Goal: Information Seeking & Learning: Learn about a topic

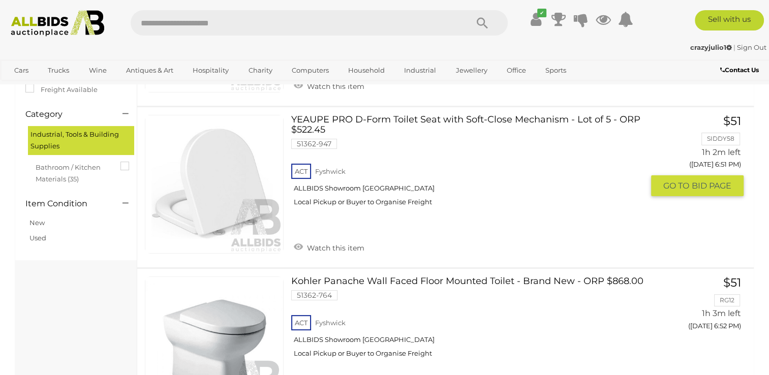
scroll to position [209, 0]
click at [214, 176] on link at bounding box center [214, 184] width 139 height 139
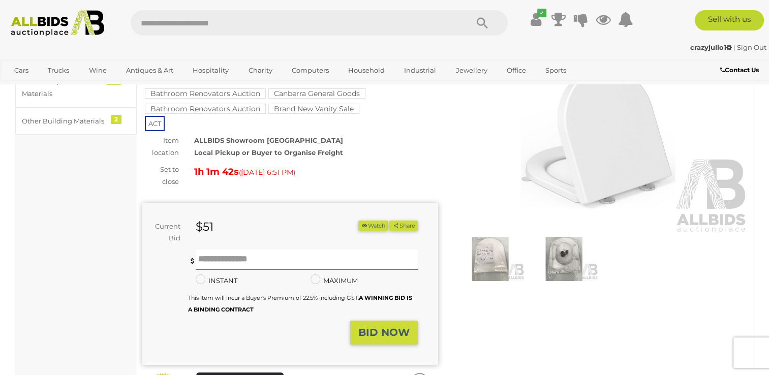
scroll to position [84, 0]
click at [494, 259] on img at bounding box center [490, 258] width 69 height 44
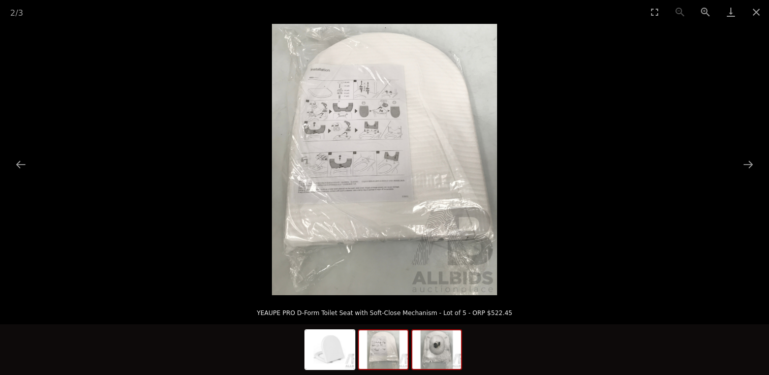
click at [439, 349] on img at bounding box center [436, 349] width 49 height 39
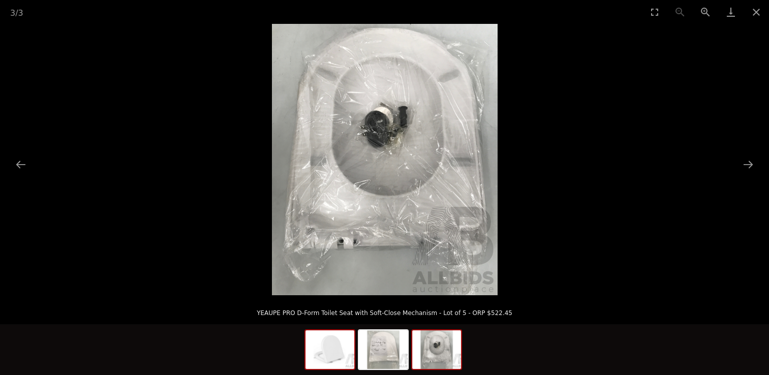
click at [331, 359] on img at bounding box center [330, 349] width 49 height 39
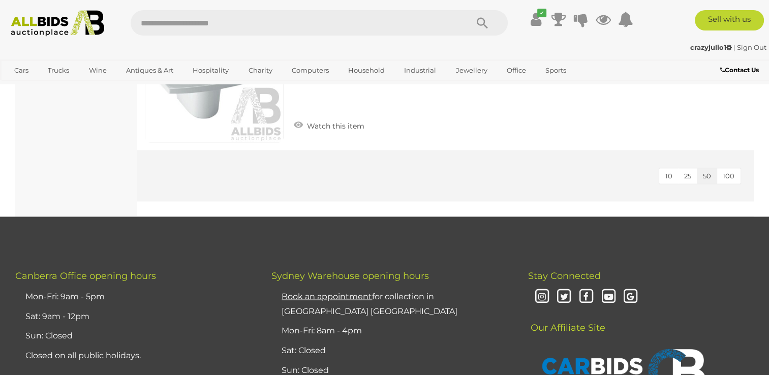
scroll to position [5523, 0]
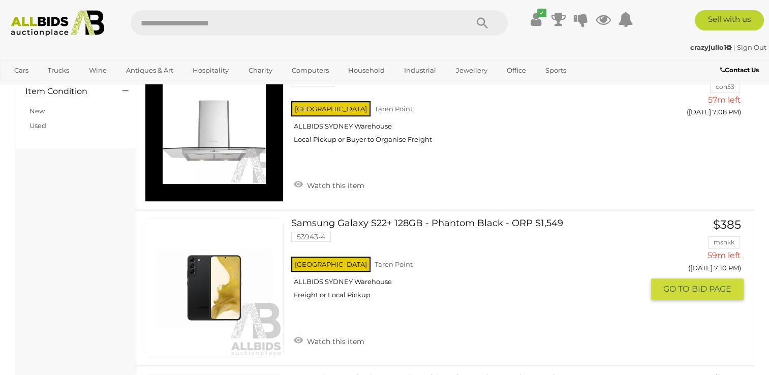
scroll to position [724, 0]
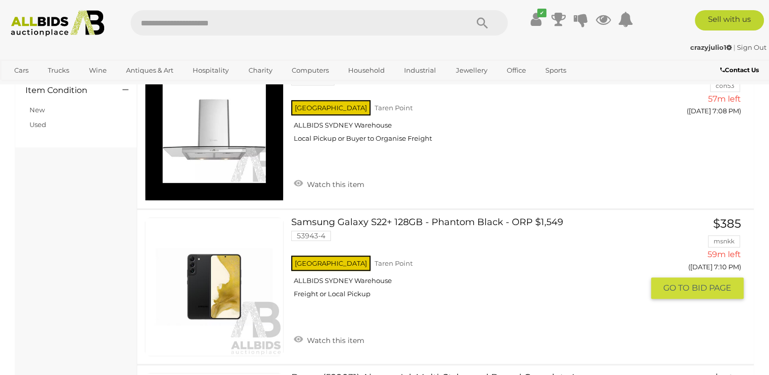
click at [192, 288] on link at bounding box center [214, 287] width 139 height 139
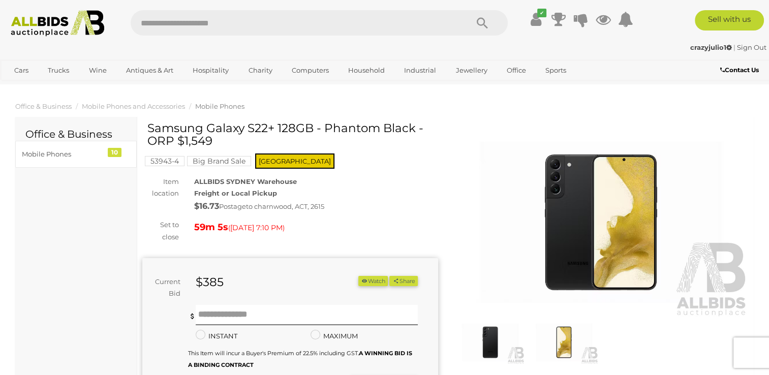
click at [562, 269] on img at bounding box center [601, 222] width 296 height 191
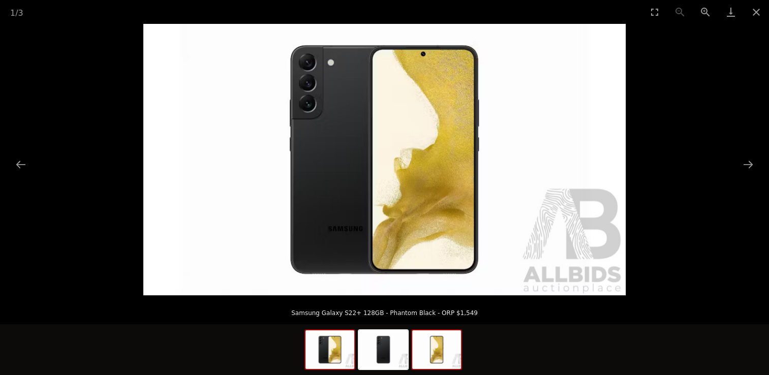
click at [441, 350] on img at bounding box center [436, 349] width 49 height 39
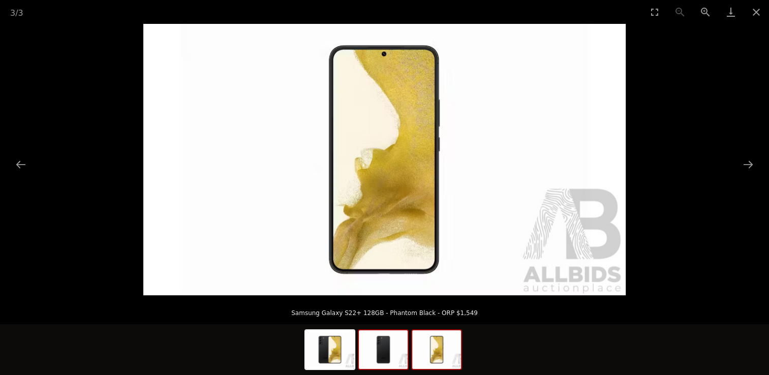
click at [407, 358] on img at bounding box center [383, 349] width 49 height 39
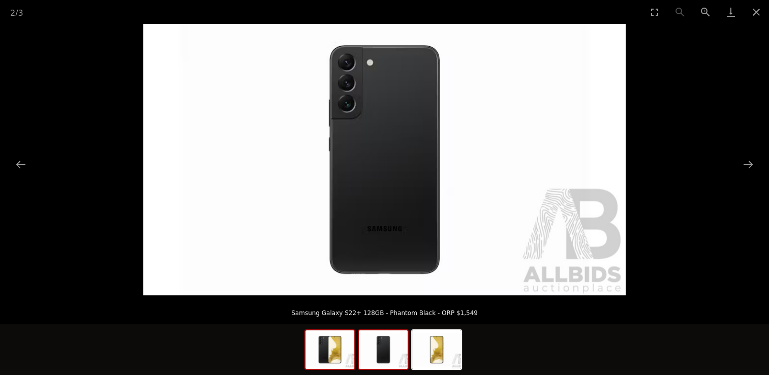
click at [343, 365] on img at bounding box center [330, 349] width 49 height 39
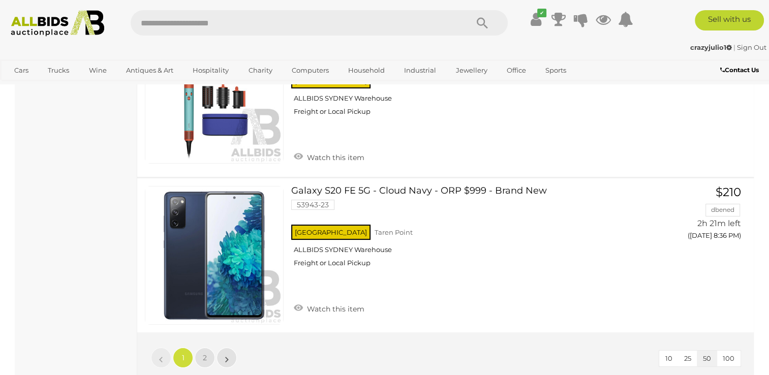
scroll to position [7706, 0]
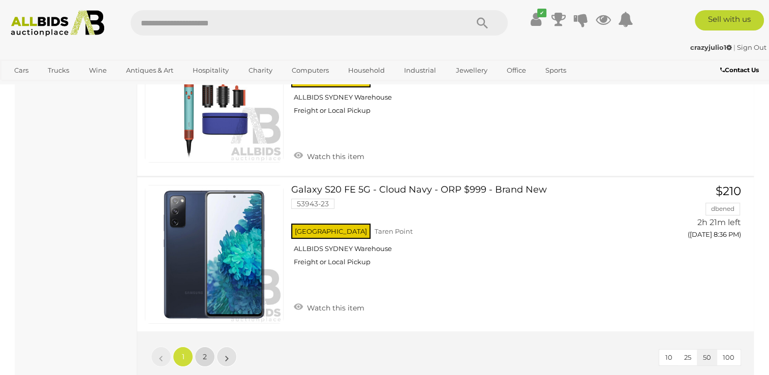
click at [206, 352] on span "2" at bounding box center [205, 356] width 4 height 9
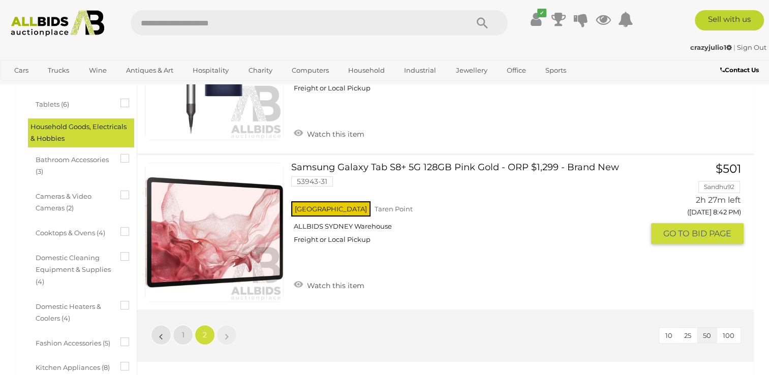
scroll to position [320, 0]
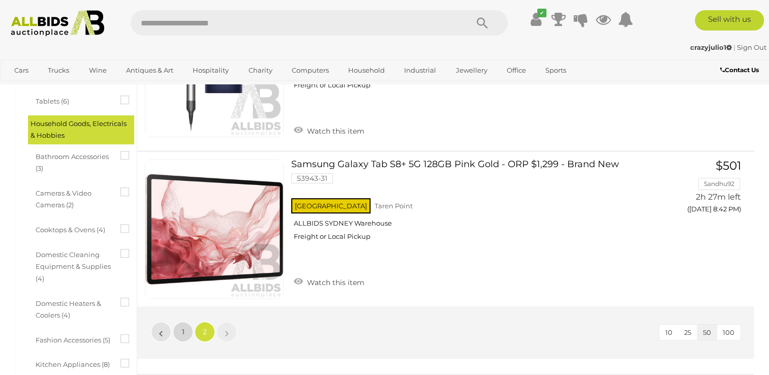
click at [182, 332] on span "1" at bounding box center [183, 331] width 3 height 9
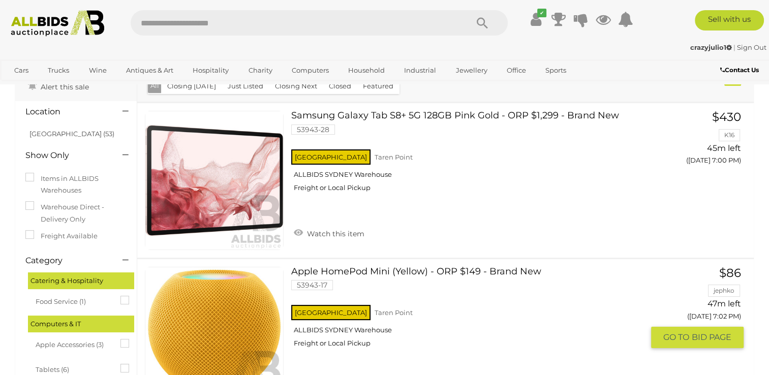
scroll to position [878, 0]
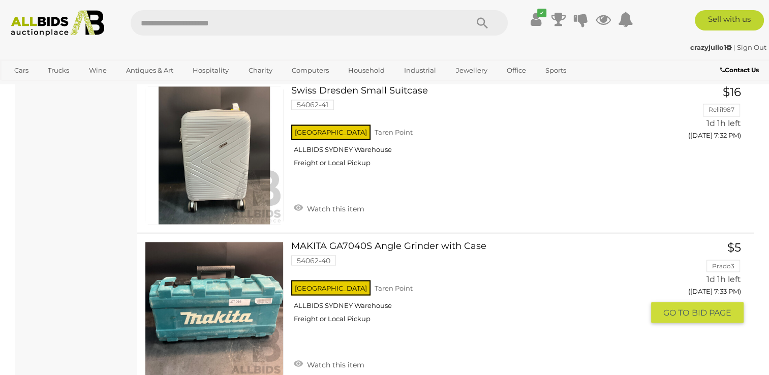
scroll to position [5504, 0]
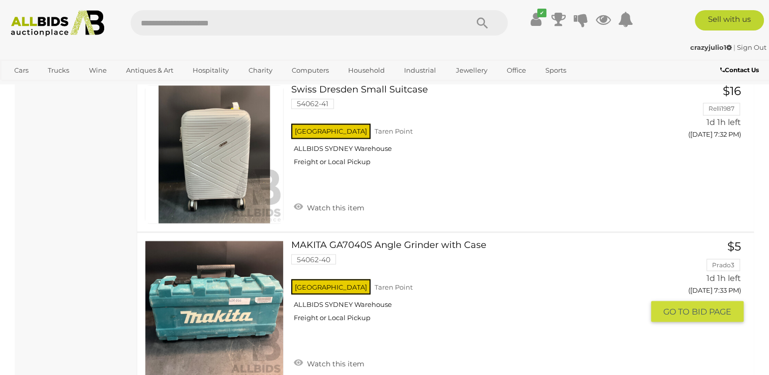
click at [238, 288] on link at bounding box center [214, 309] width 139 height 139
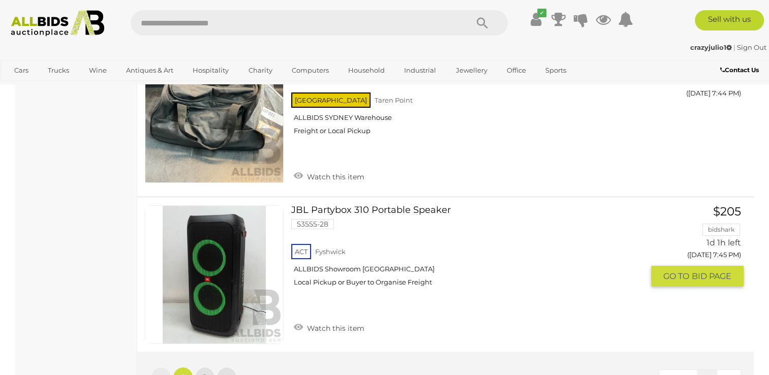
scroll to position [7757, 0]
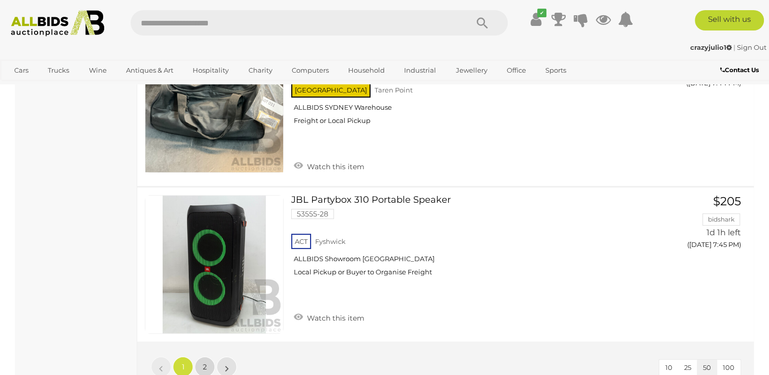
click at [206, 362] on span "2" at bounding box center [205, 366] width 4 height 9
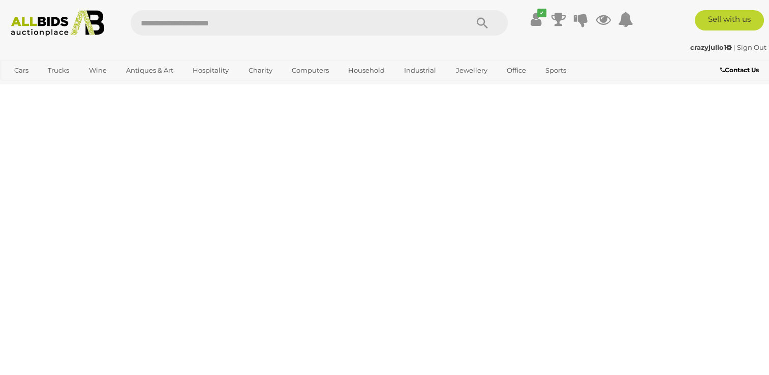
scroll to position [156, 0]
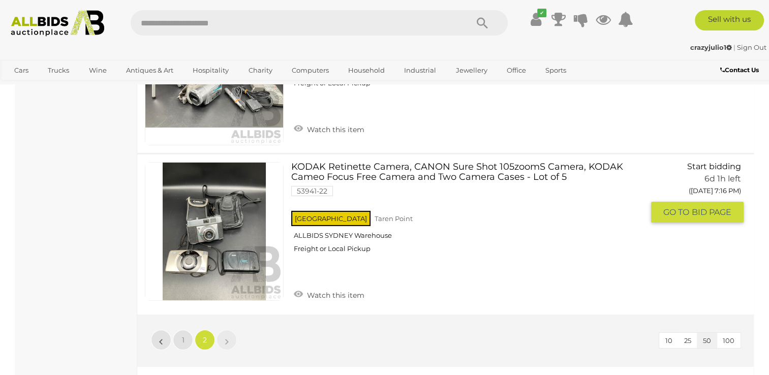
scroll to position [7129, 0]
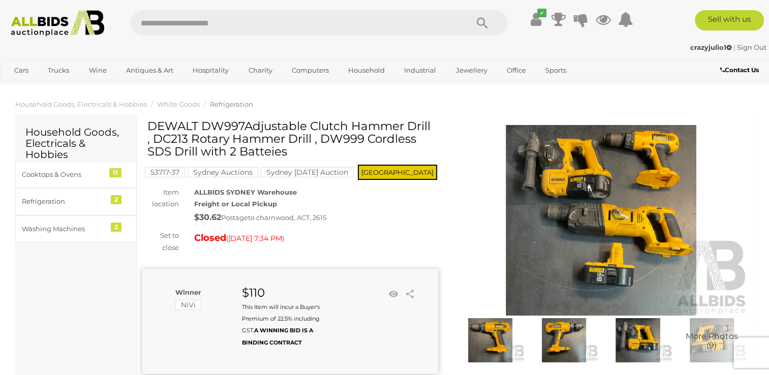
scroll to position [3, 0]
